Goal: Browse casually: Explore the website without a specific task or goal

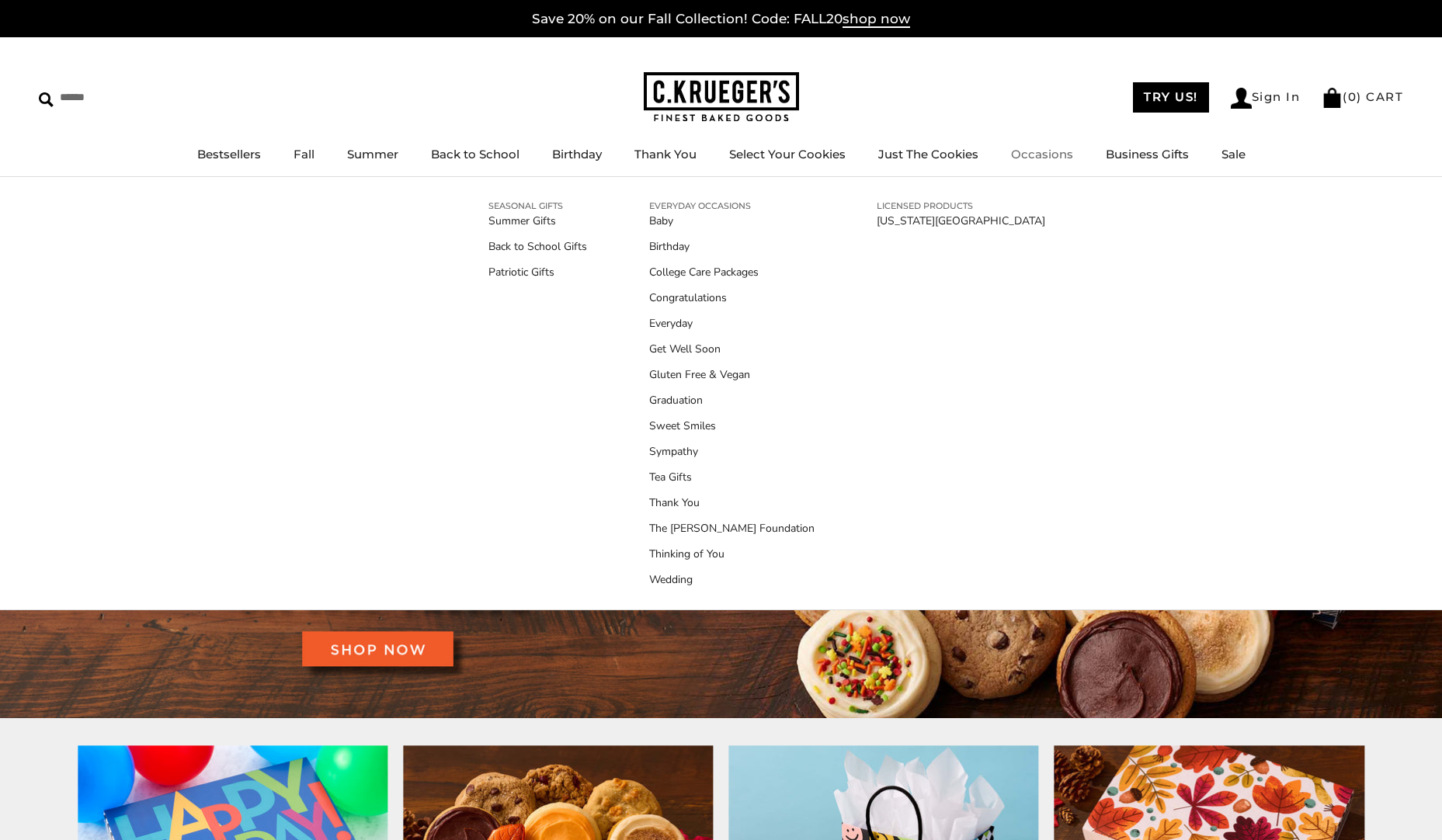
click at [1028, 154] on link "Occasions" at bounding box center [1042, 154] width 62 height 14
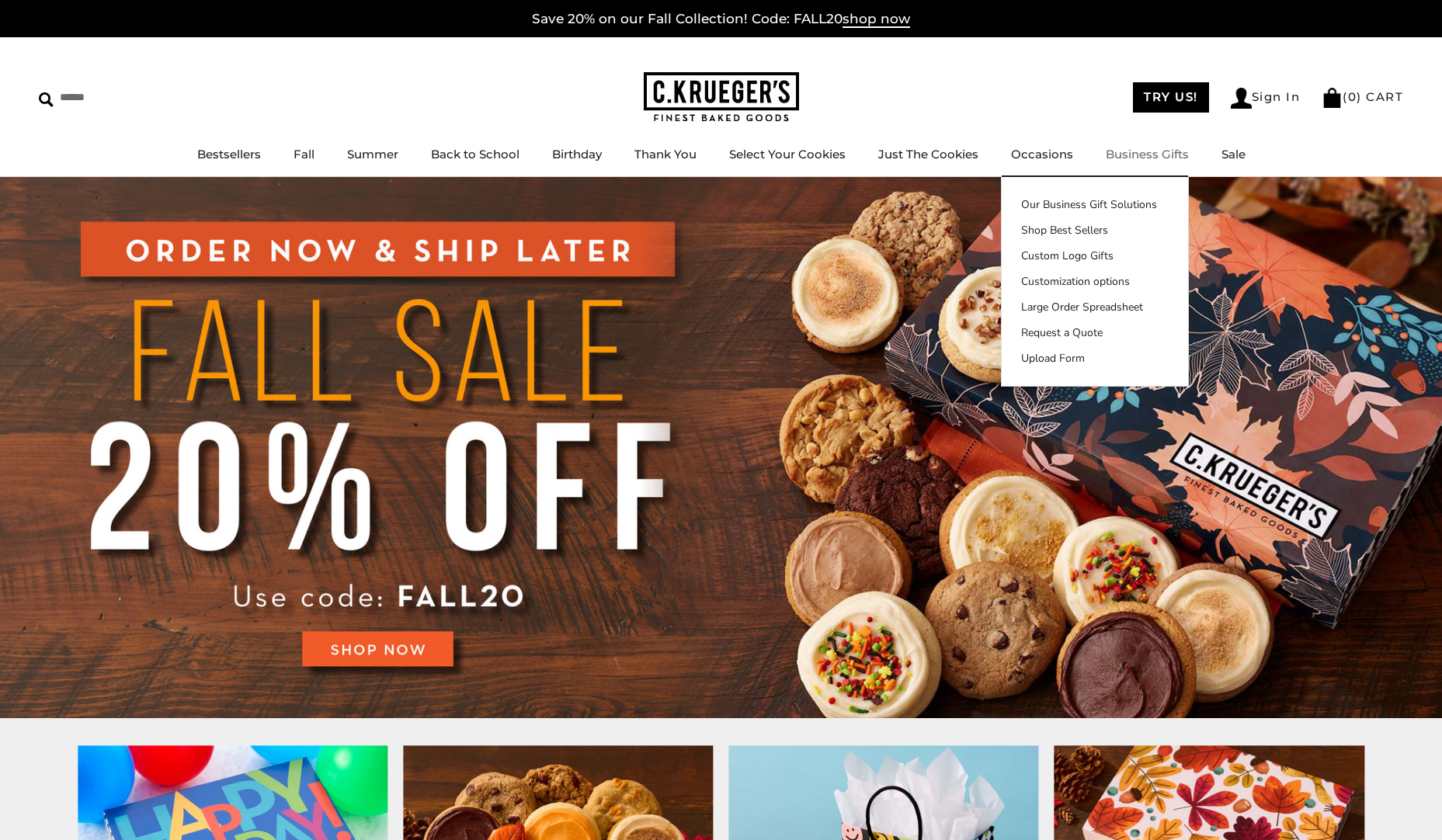
click at [1120, 153] on link "Business Gifts" at bounding box center [1147, 154] width 83 height 14
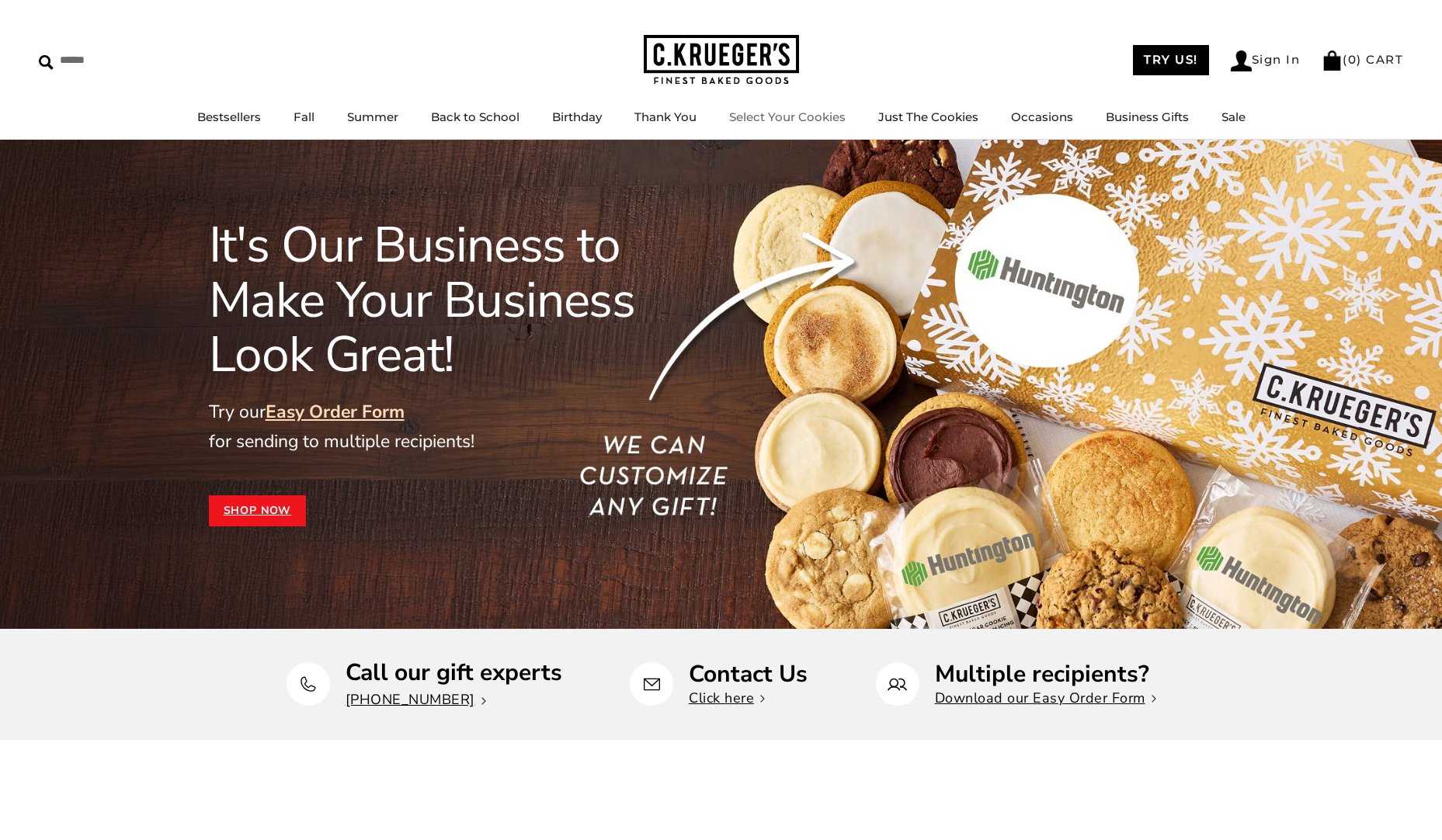
click at [798, 125] on link "Select Your Cookies" at bounding box center [787, 116] width 117 height 14
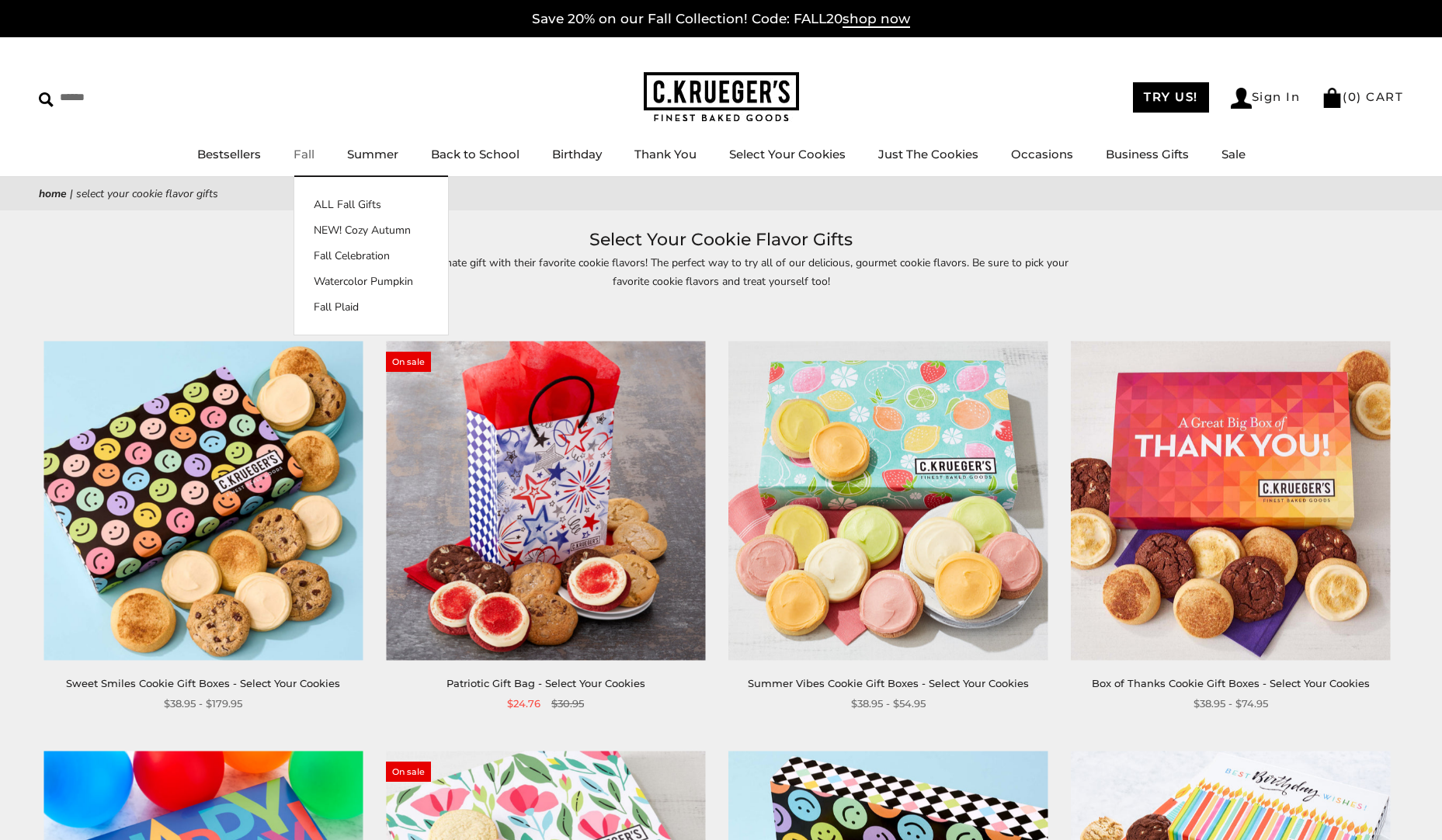
click at [306, 156] on link "Fall" at bounding box center [304, 154] width 21 height 14
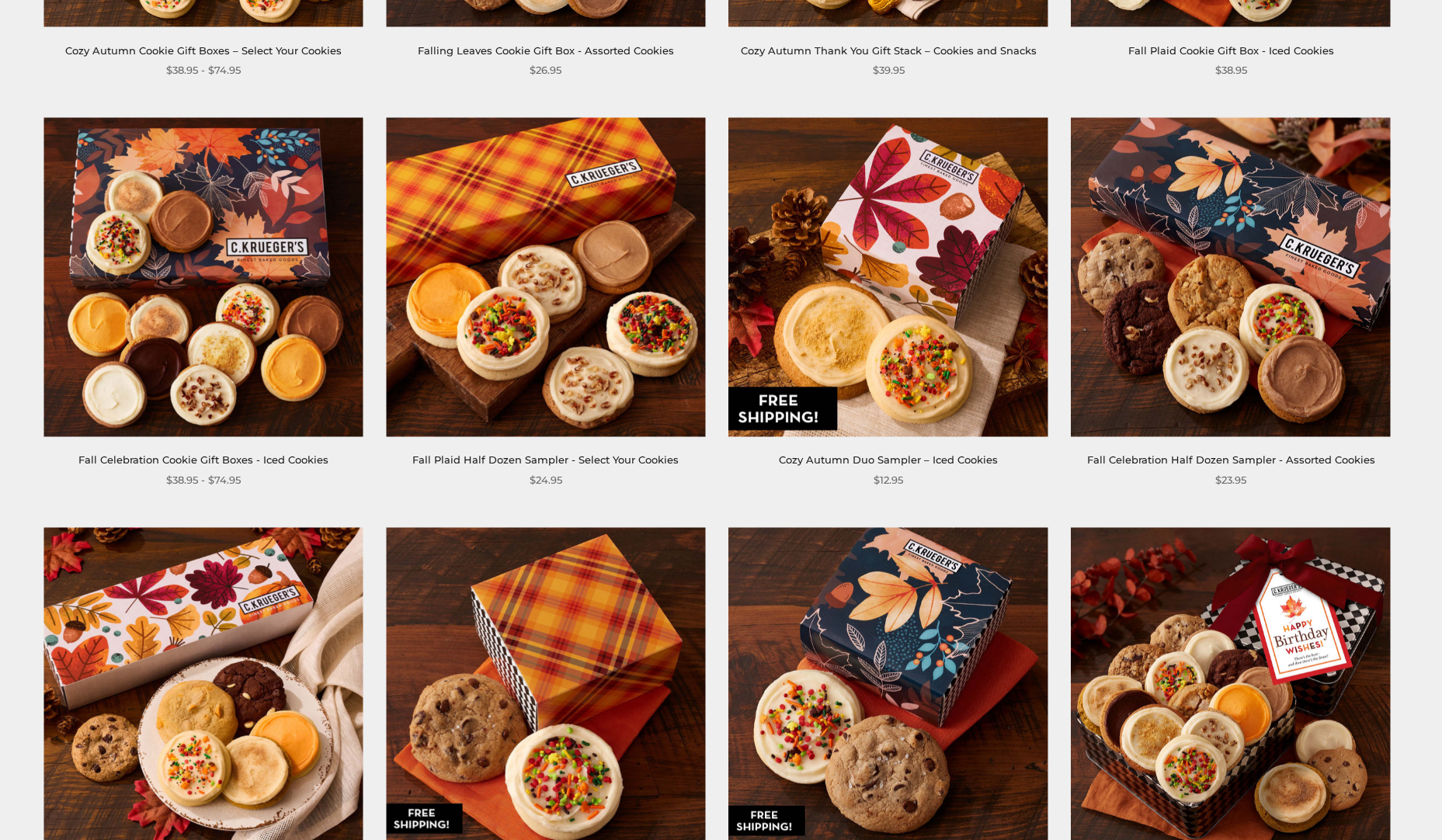
scroll to position [2551, 0]
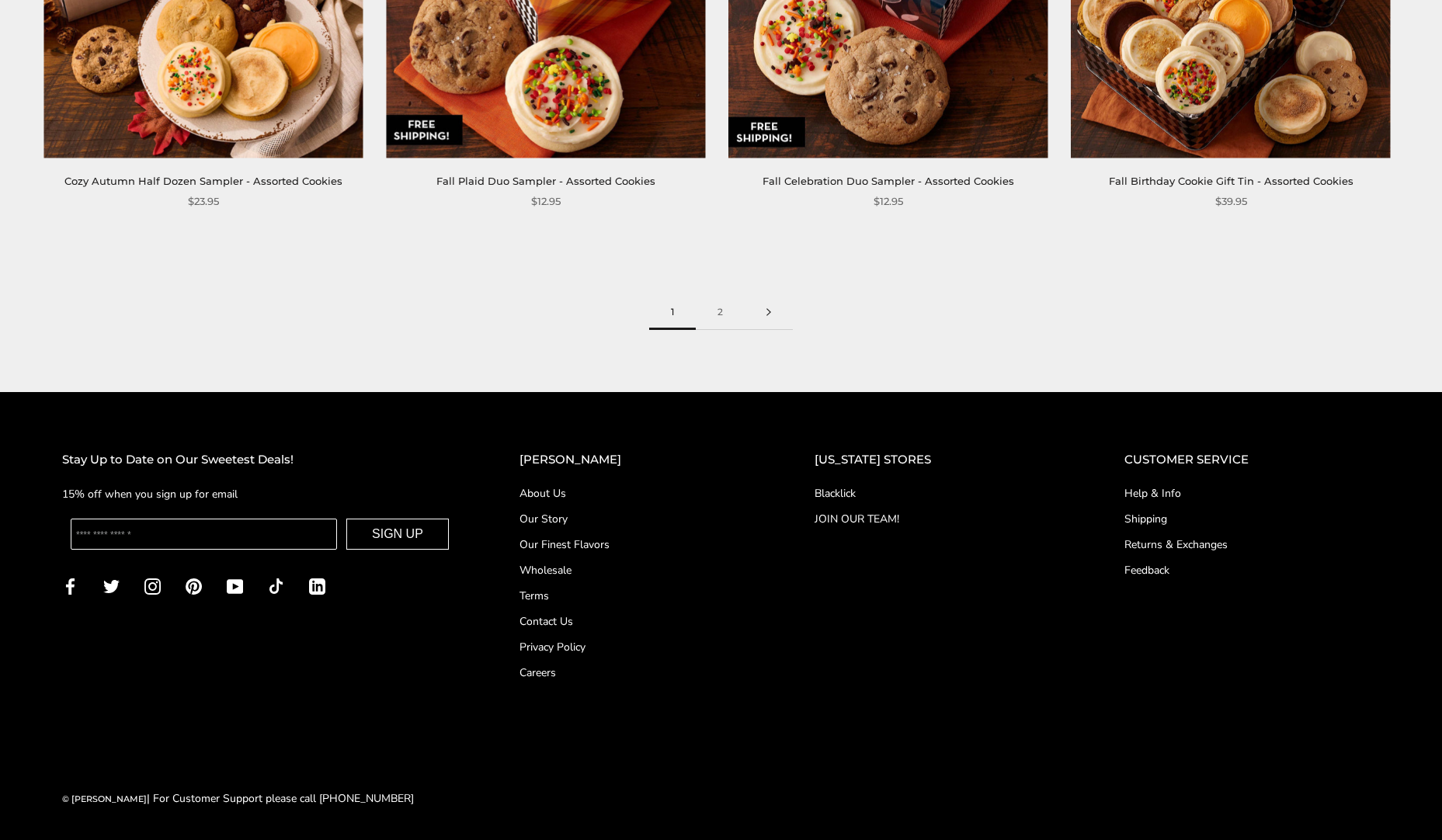
click at [774, 310] on link at bounding box center [769, 312] width 48 height 35
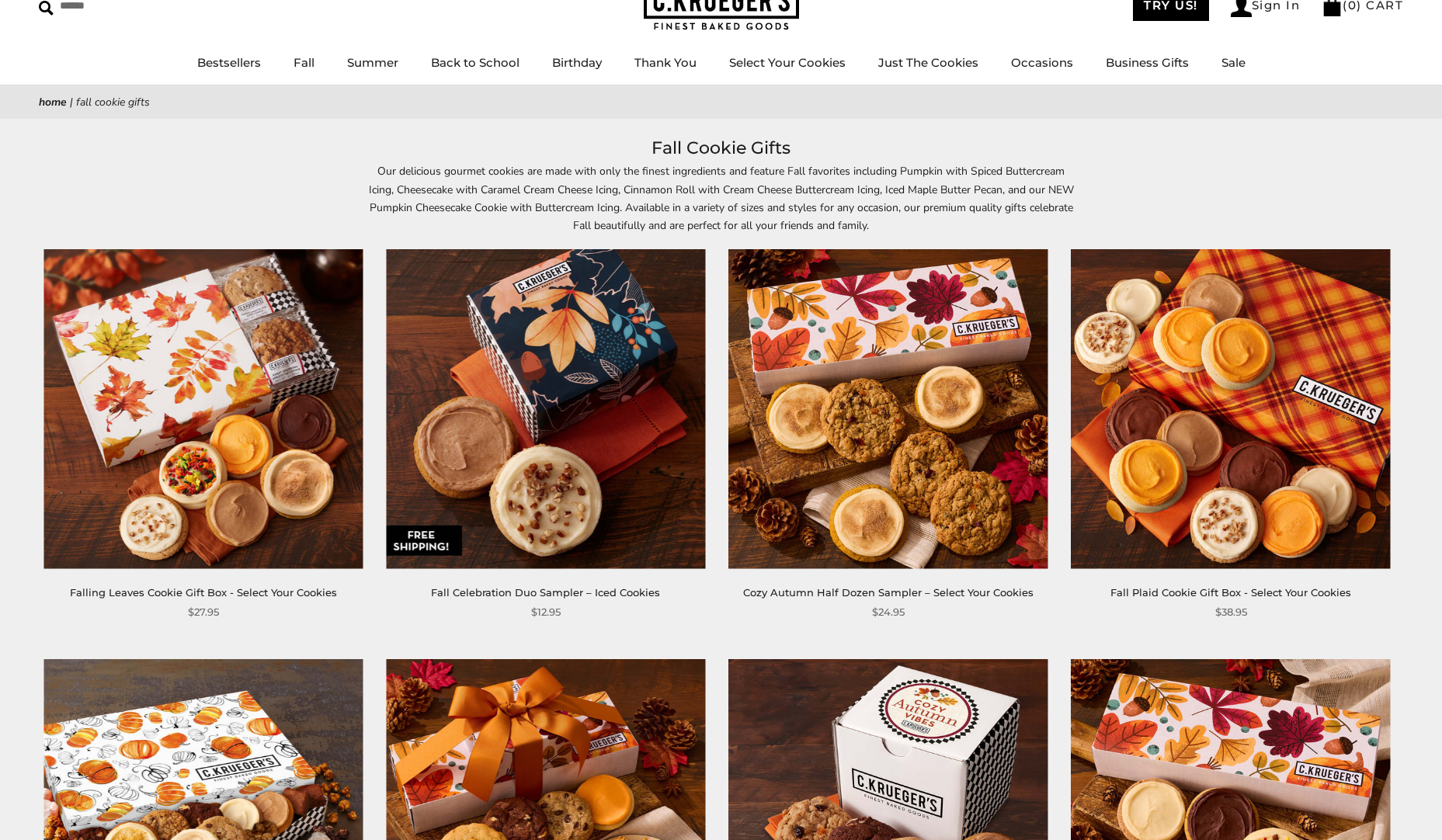
scroll to position [45, 0]
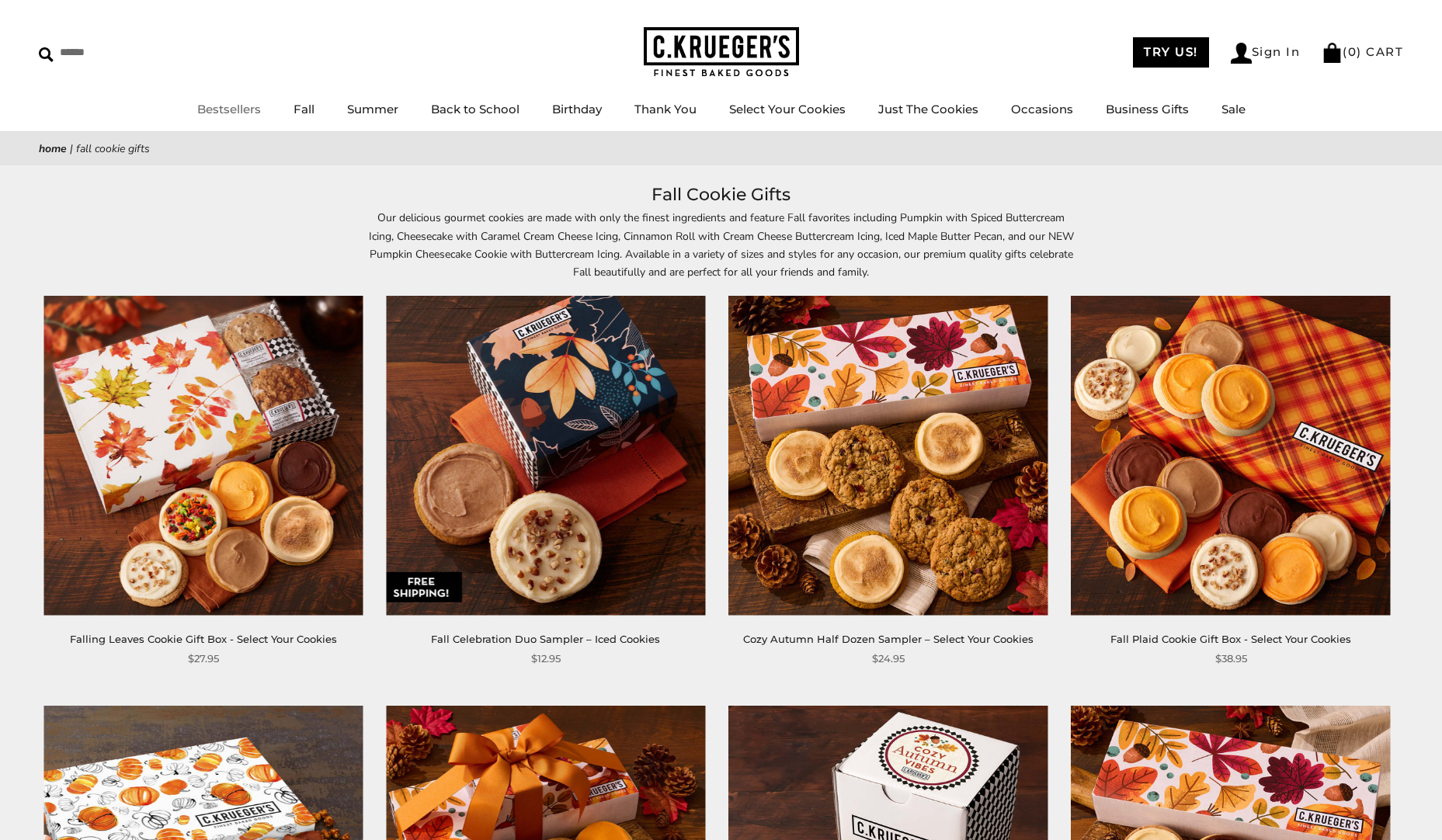
click at [235, 113] on link "Bestsellers" at bounding box center [229, 108] width 64 height 14
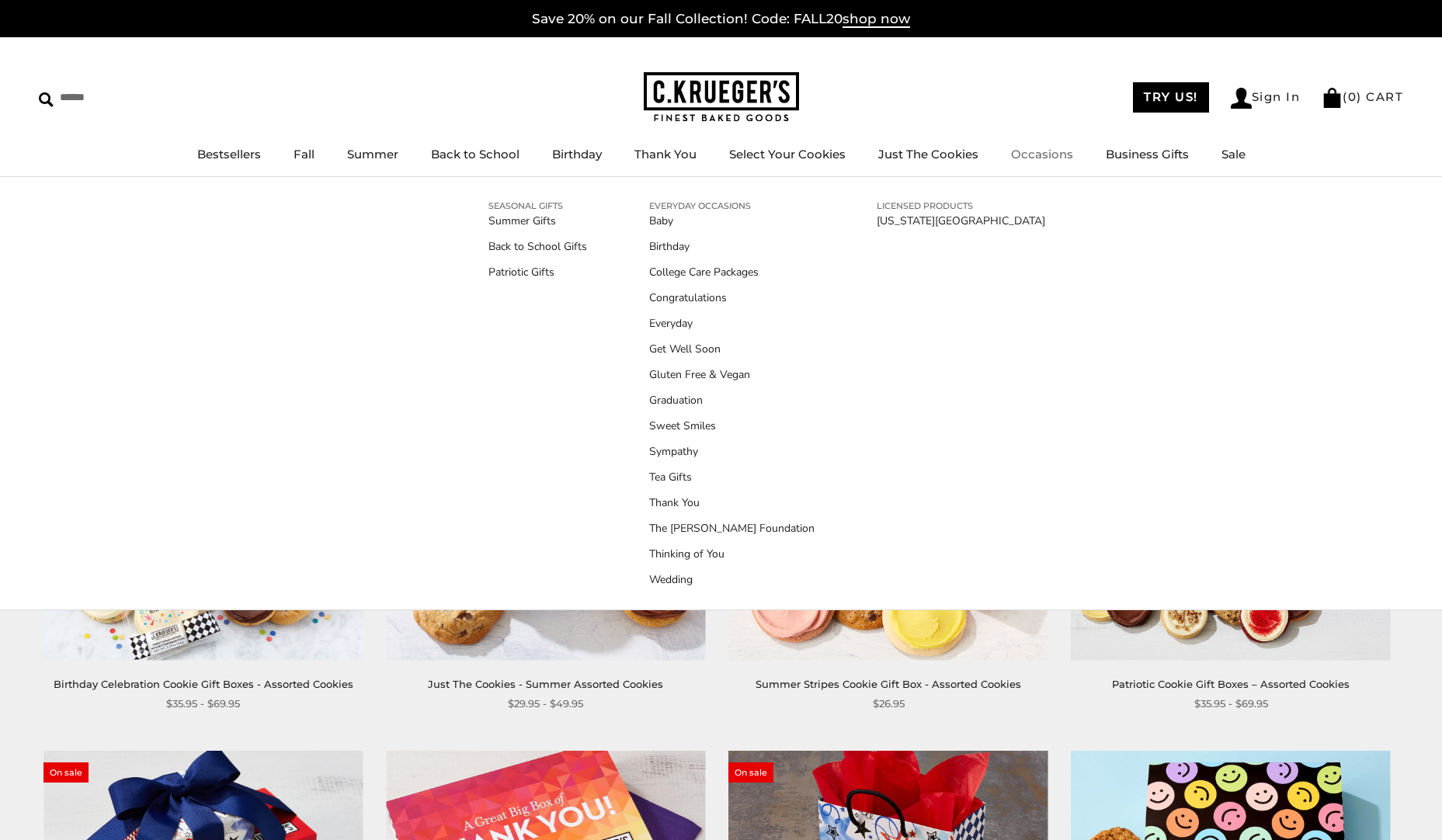
click at [1020, 156] on link "Occasions" at bounding box center [1042, 154] width 62 height 14
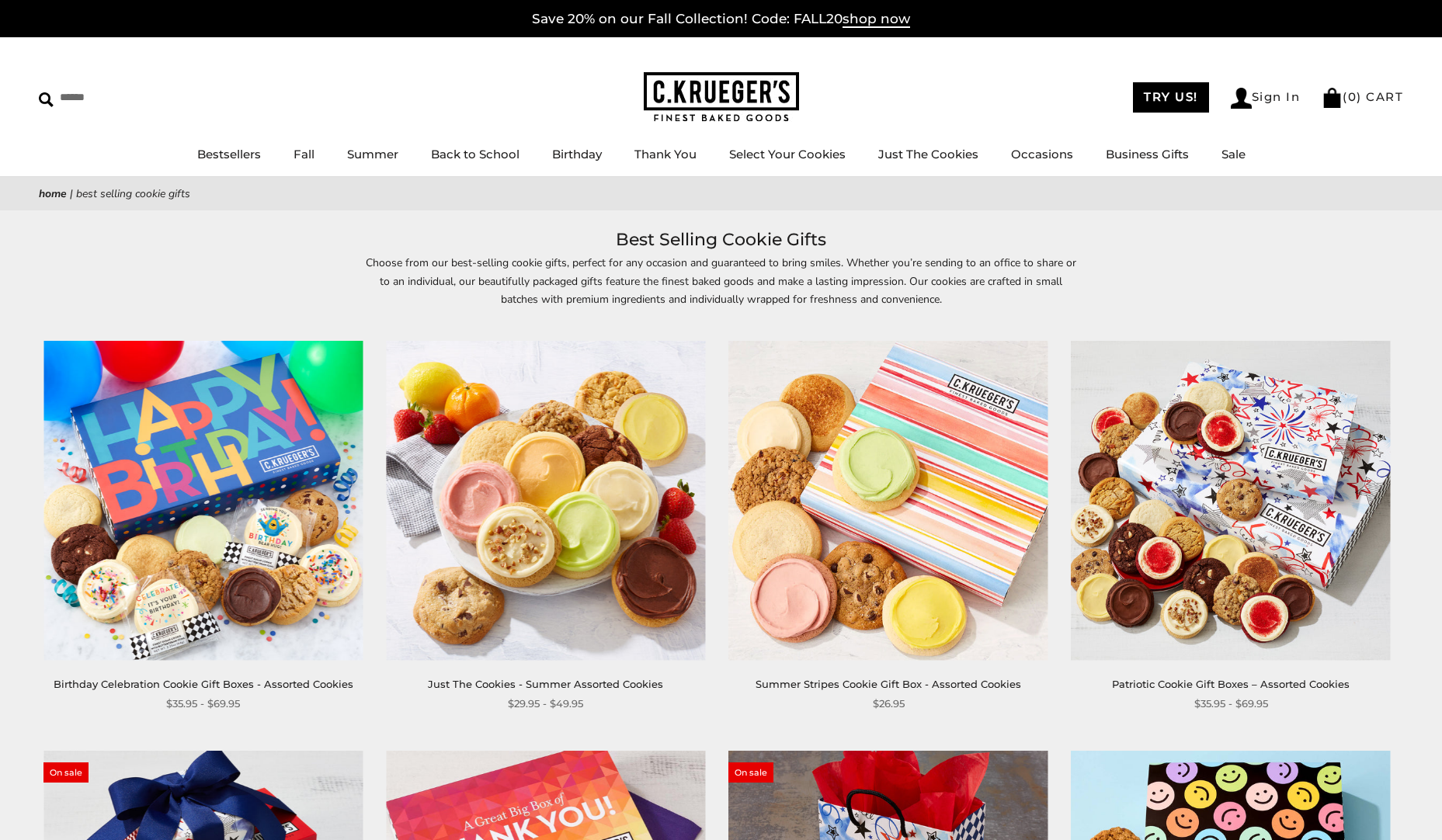
click at [1059, 305] on p "Choose from our best-selling cookie gifts, perfect for any occasion and guarant…" at bounding box center [721, 290] width 714 height 71
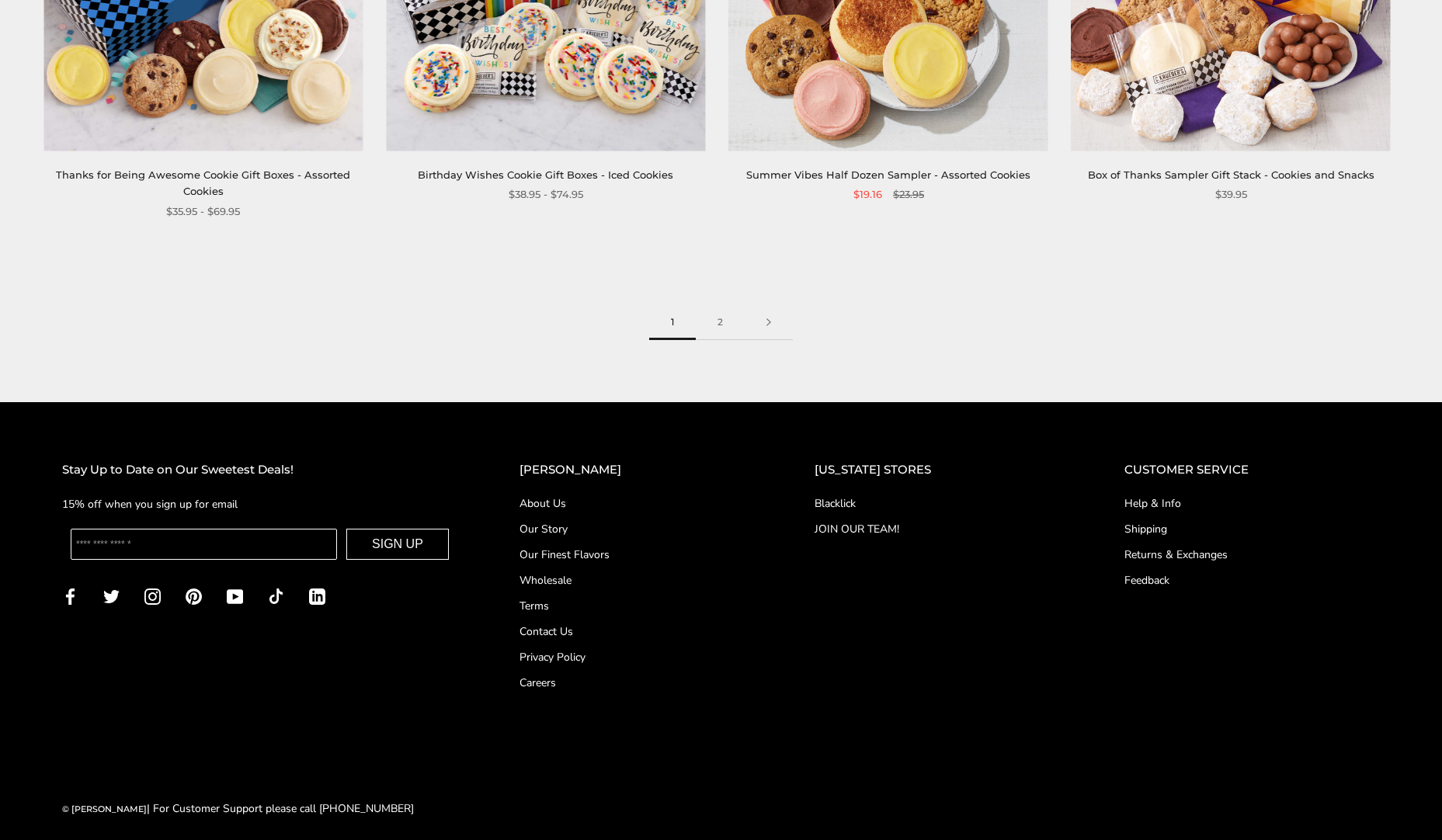
scroll to position [2585, 0]
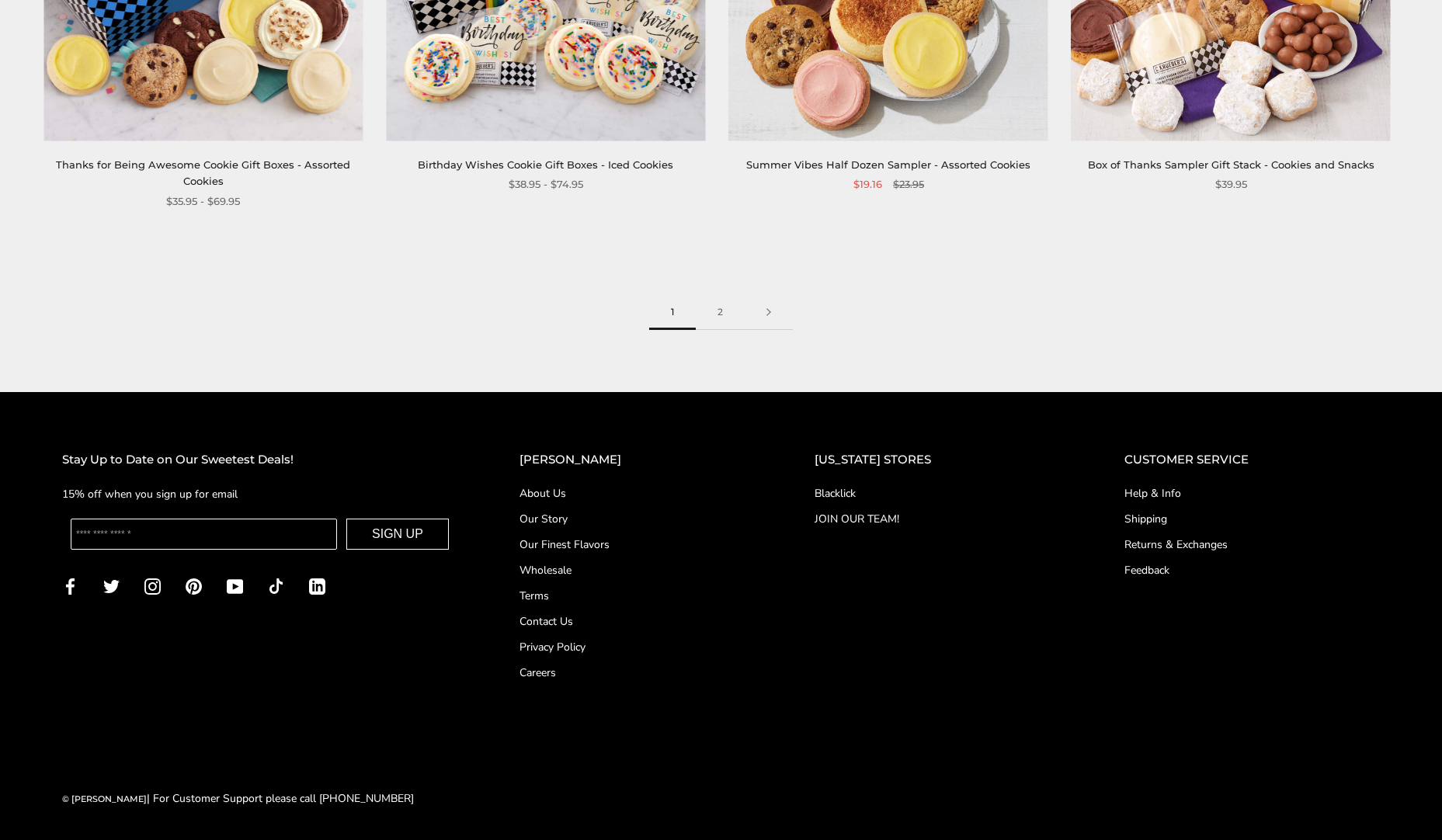
click at [1130, 489] on link "Help & Info" at bounding box center [1252, 492] width 255 height 16
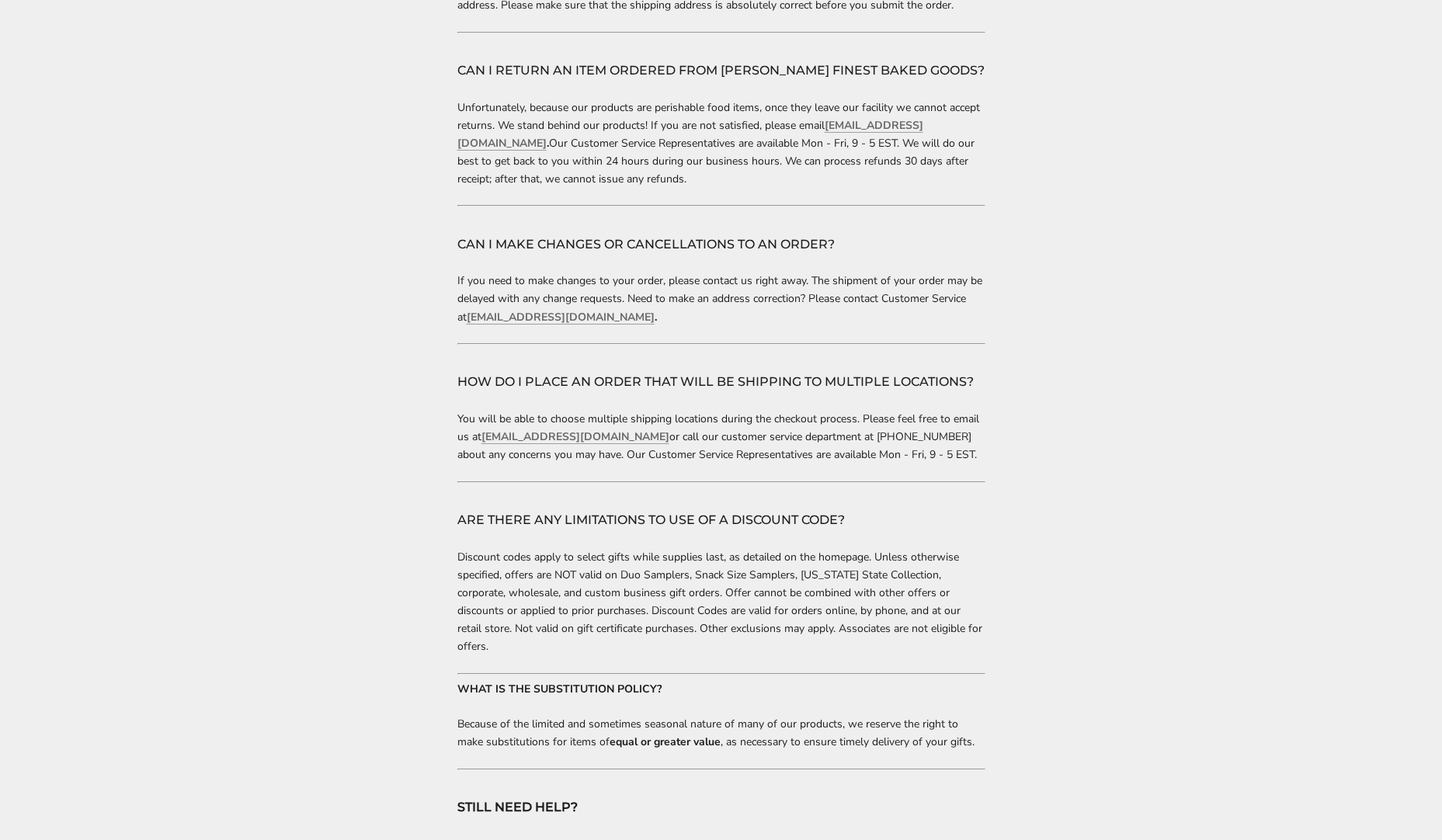
scroll to position [2949, 0]
